Goal: Check status: Check status

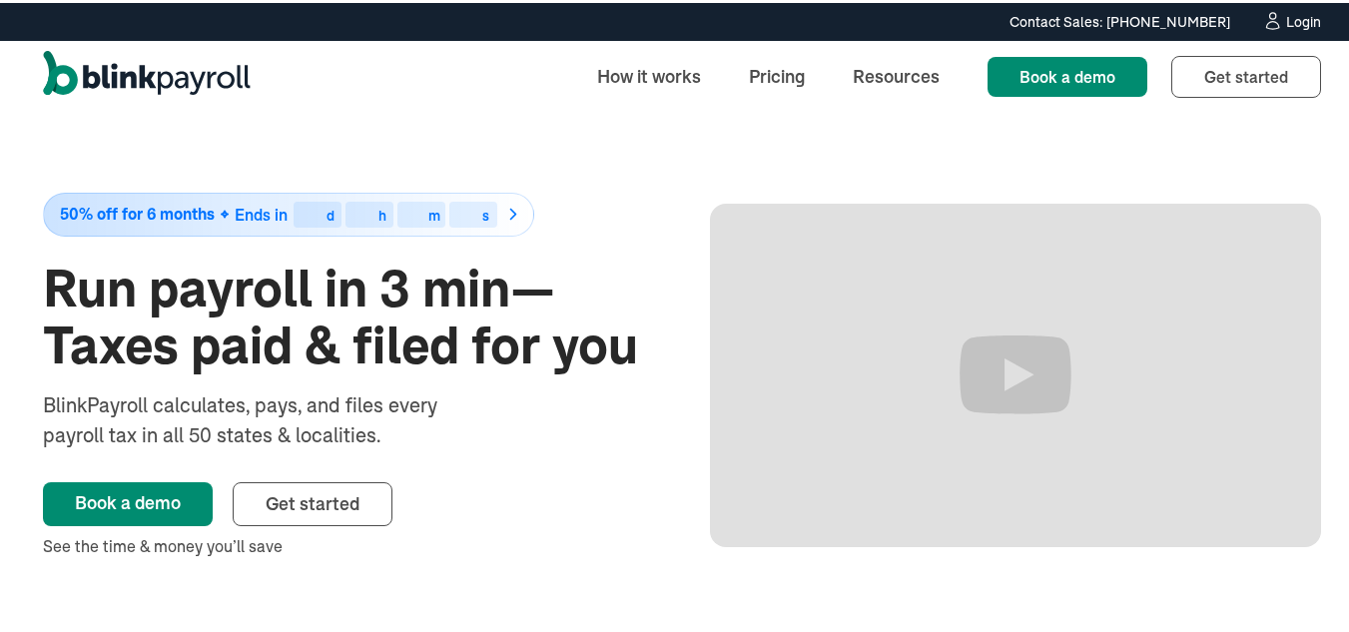
click at [1286, 13] on div "Login" at bounding box center [1303, 19] width 35 height 14
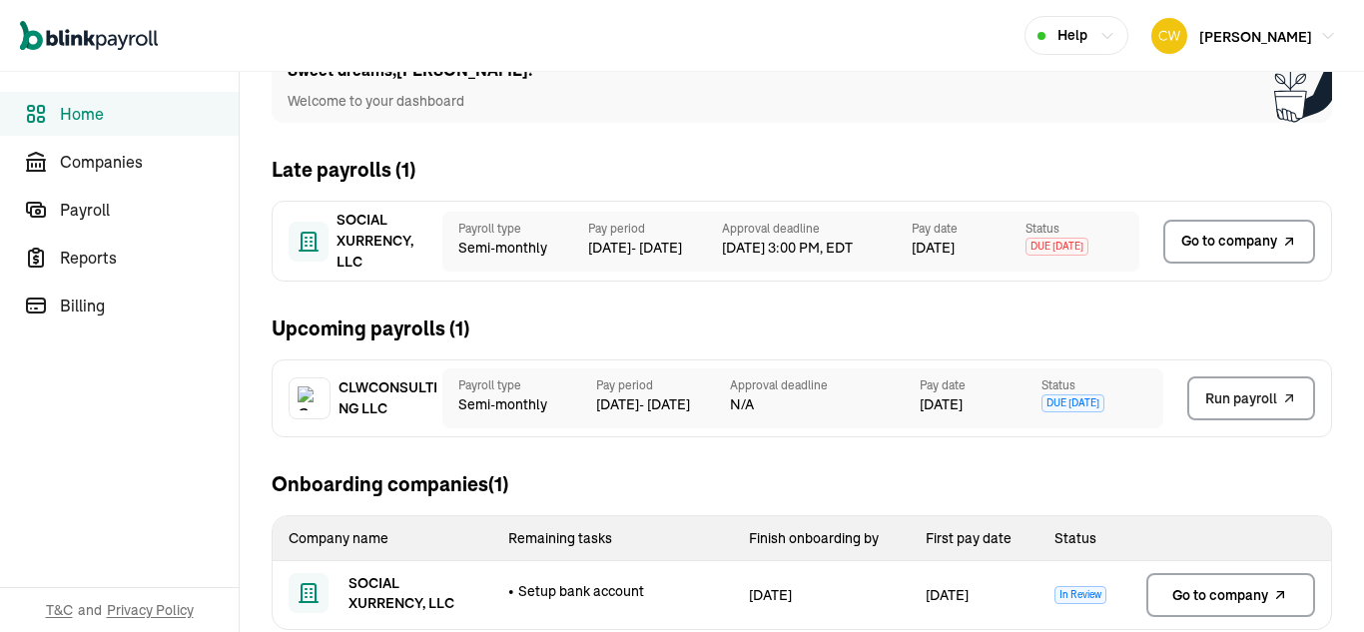
scroll to position [86, 0]
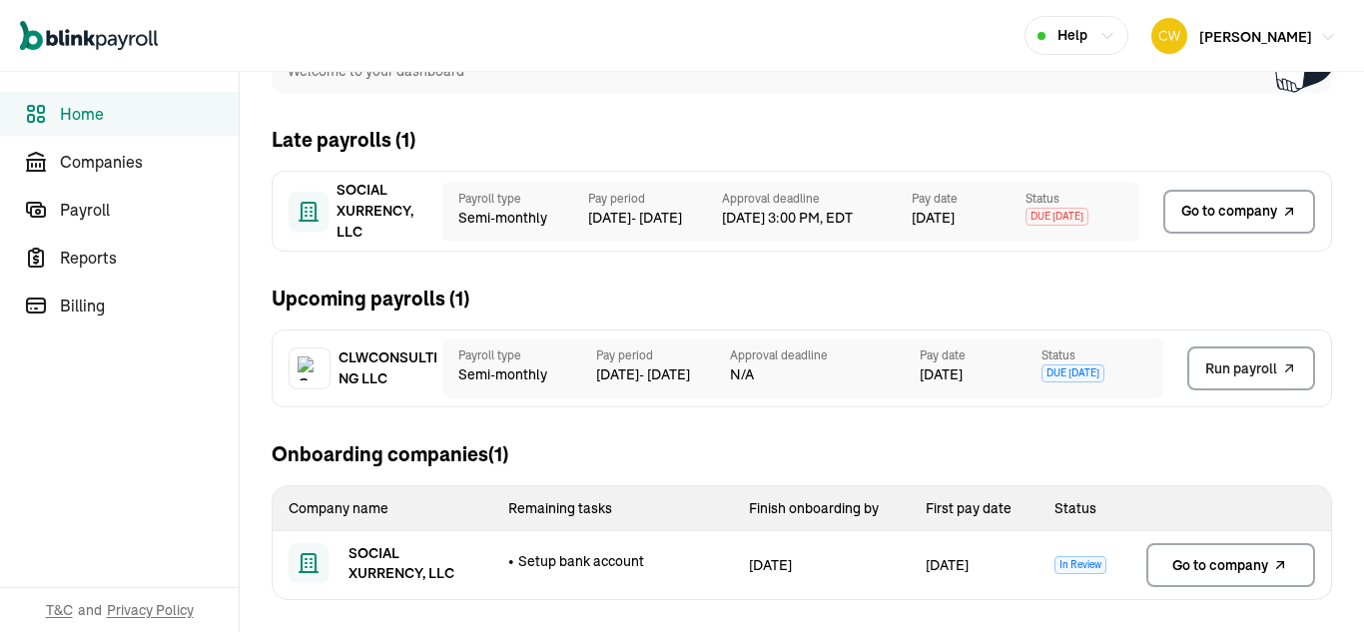
click at [1274, 40] on span "Carl Williams" at bounding box center [1255, 37] width 113 height 18
click at [118, 163] on span "Companies" at bounding box center [149, 162] width 179 height 24
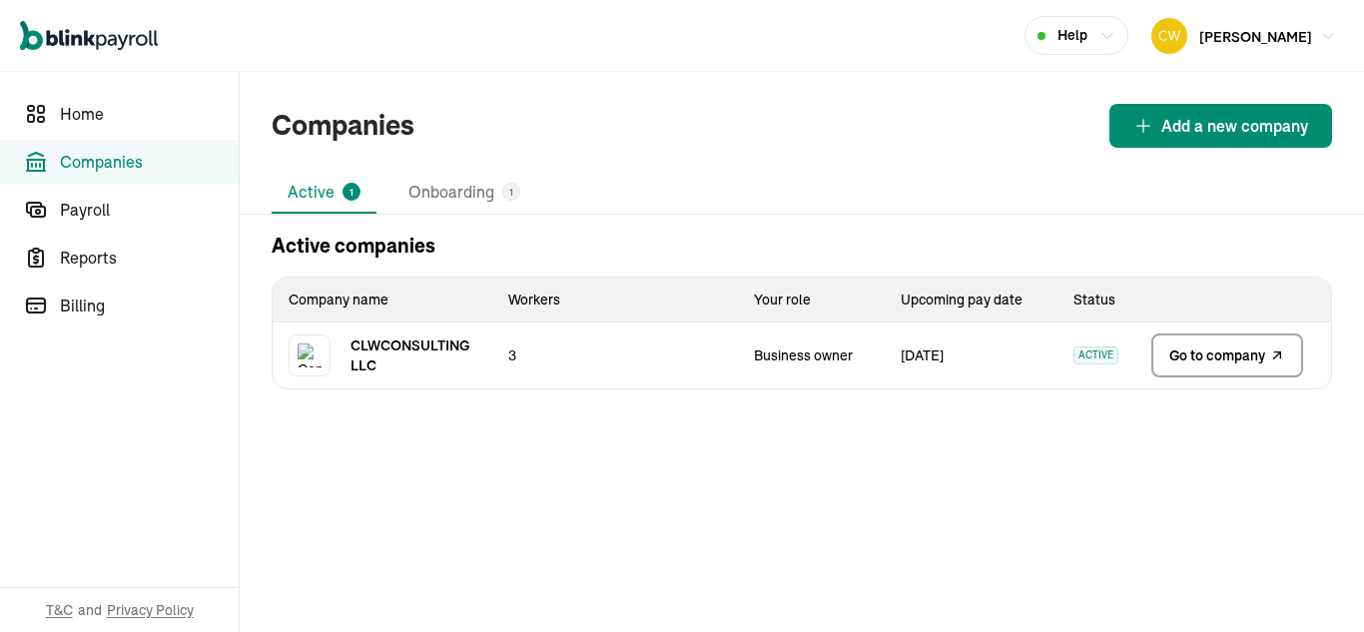
click at [1207, 361] on span "Go to company" at bounding box center [1217, 355] width 96 height 20
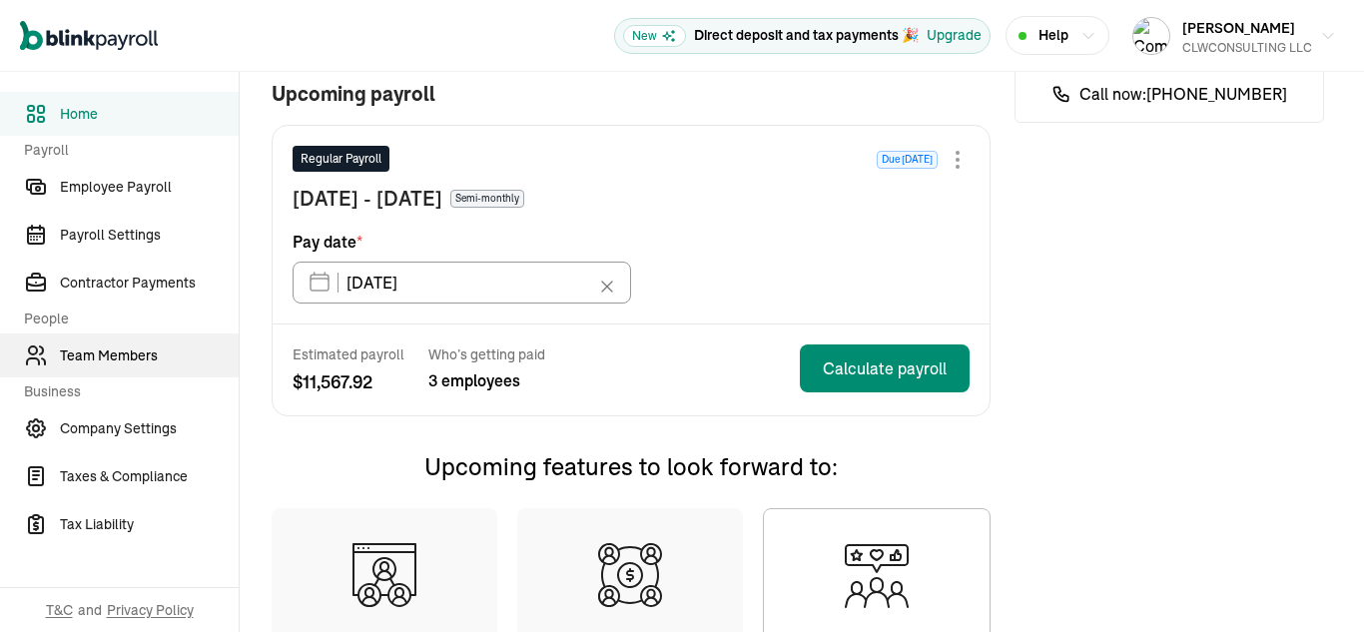
click at [120, 364] on span "Team Members" at bounding box center [149, 355] width 179 height 21
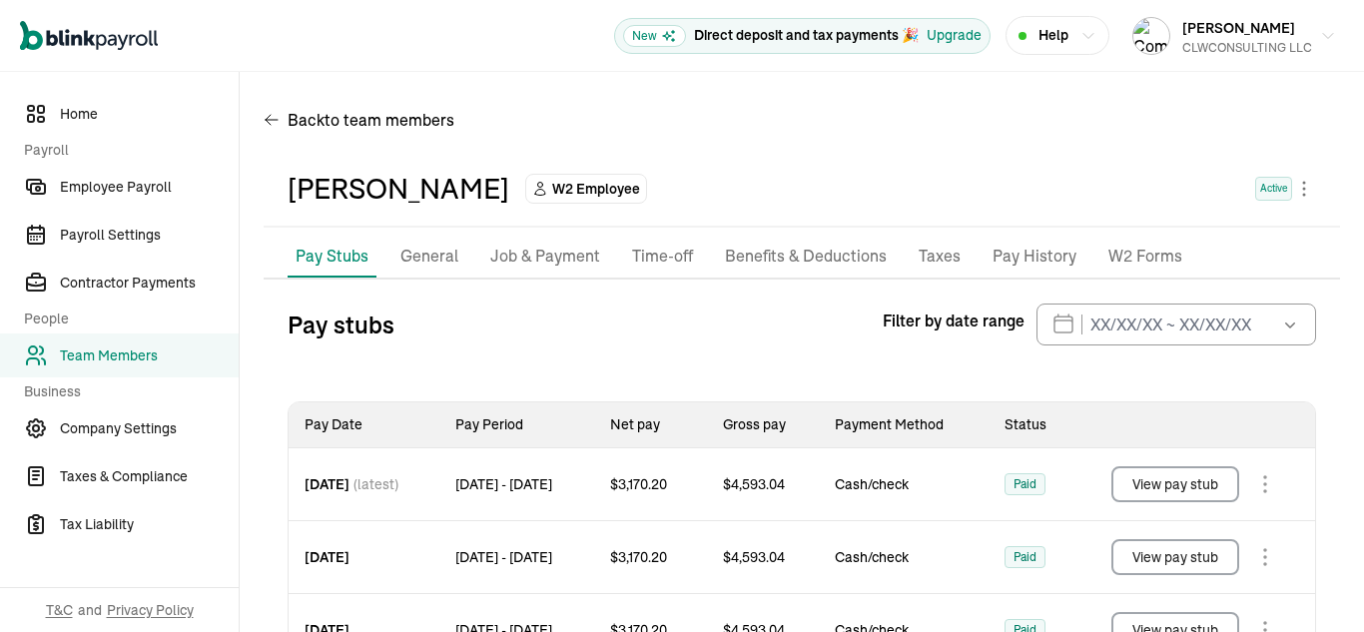
click at [1191, 489] on button "View pay stub" at bounding box center [1175, 484] width 128 height 36
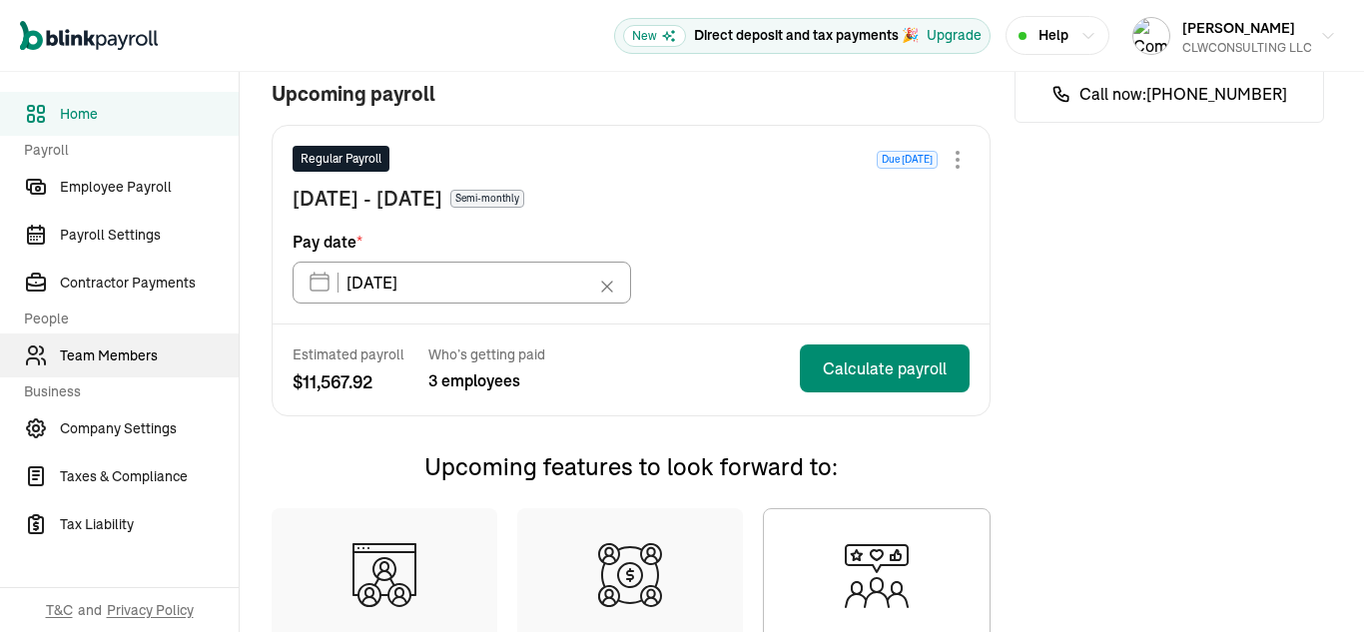
click at [120, 364] on span "Team Members" at bounding box center [149, 355] width 179 height 21
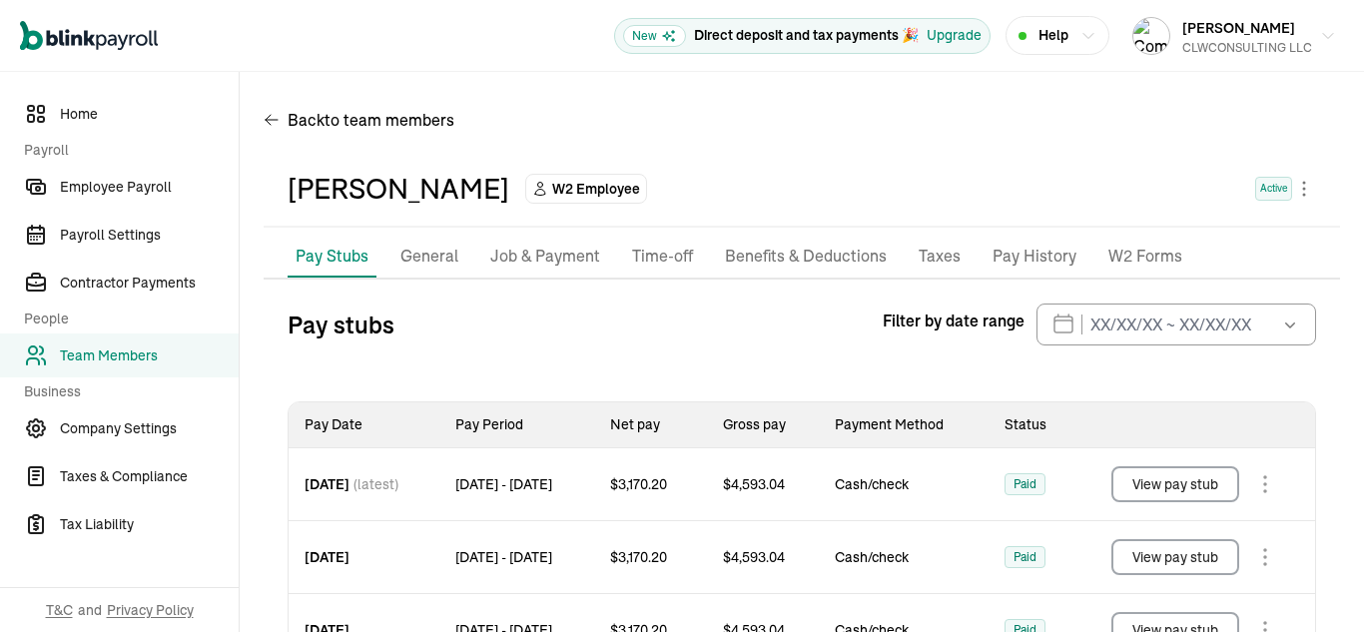
click at [1191, 489] on button "View pay stub" at bounding box center [1175, 484] width 128 height 36
